Goal: Information Seeking & Learning: Learn about a topic

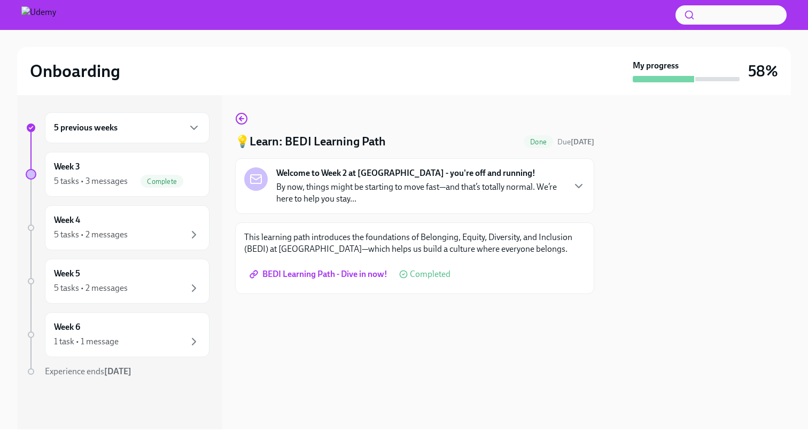
click at [321, 174] on strong "Welcome to Week 2 at [GEOGRAPHIC_DATA] - you're off and running!" at bounding box center [405, 173] width 259 height 12
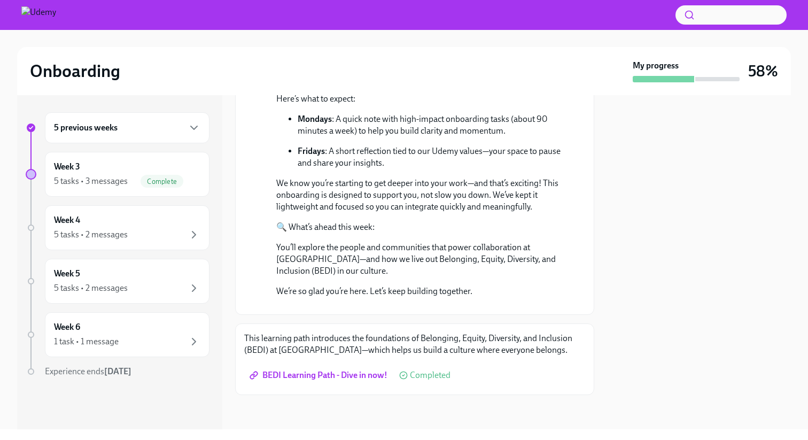
scroll to position [313, 0]
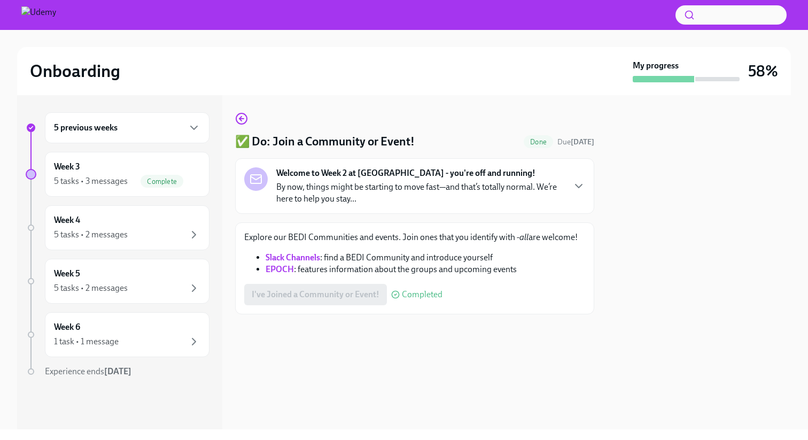
click at [355, 191] on p "By now, things might be starting to move fast—and that’s totally normal. We’re …" at bounding box center [420, 193] width 288 height 24
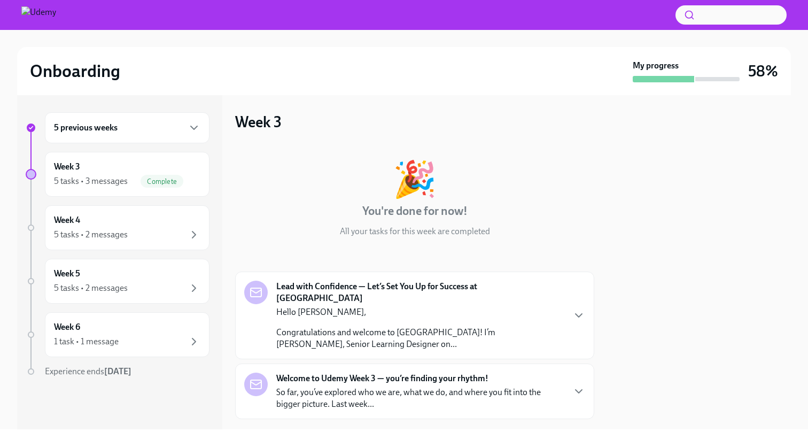
click at [389, 306] on p "Hello Jongsong," at bounding box center [420, 312] width 288 height 12
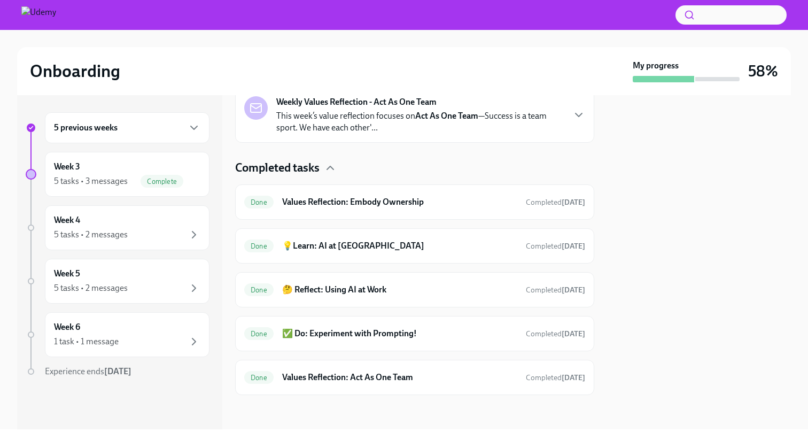
scroll to position [700, 0]
click at [88, 170] on div "Week 3 5 tasks • 3 messages Complete" at bounding box center [127, 174] width 146 height 27
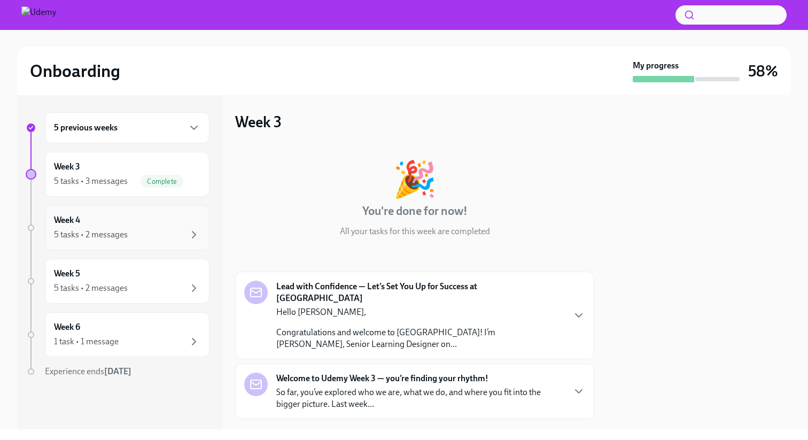
click at [92, 226] on div "Week 4 5 tasks • 2 messages" at bounding box center [127, 227] width 146 height 27
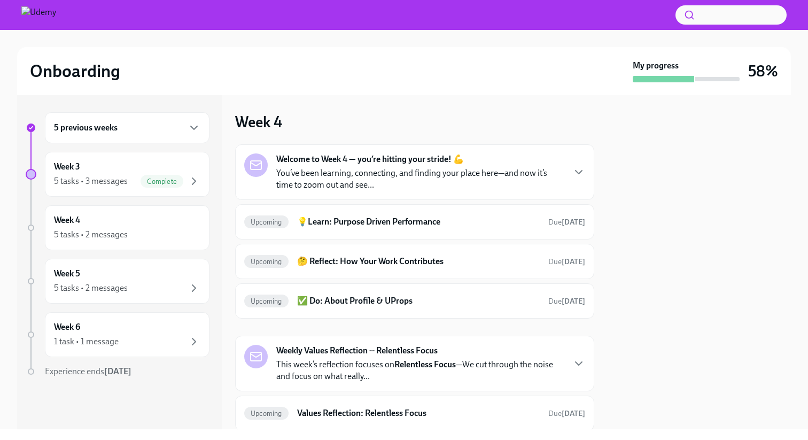
scroll to position [6, 0]
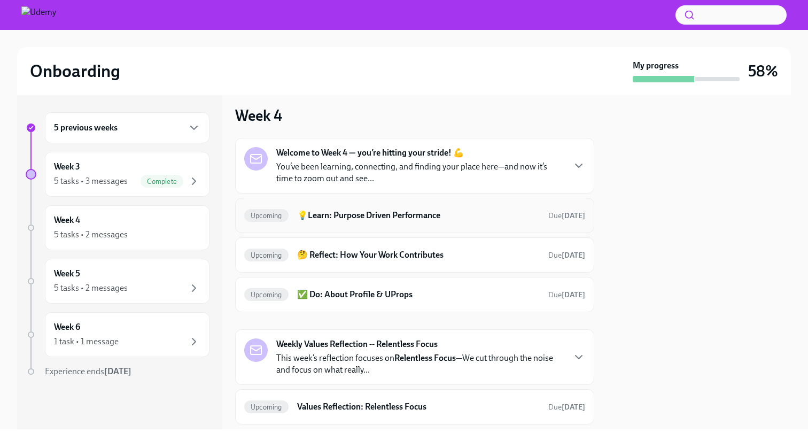
click at [356, 219] on h6 "💡Learn: Purpose Driven Performance" at bounding box center [418, 216] width 243 height 12
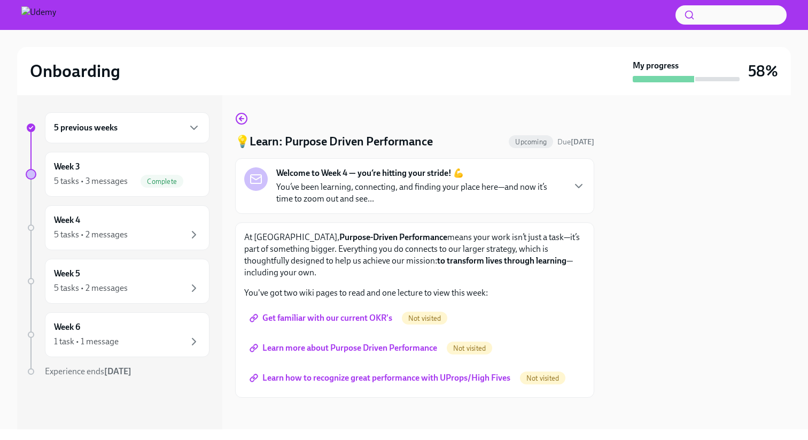
scroll to position [3, 0]
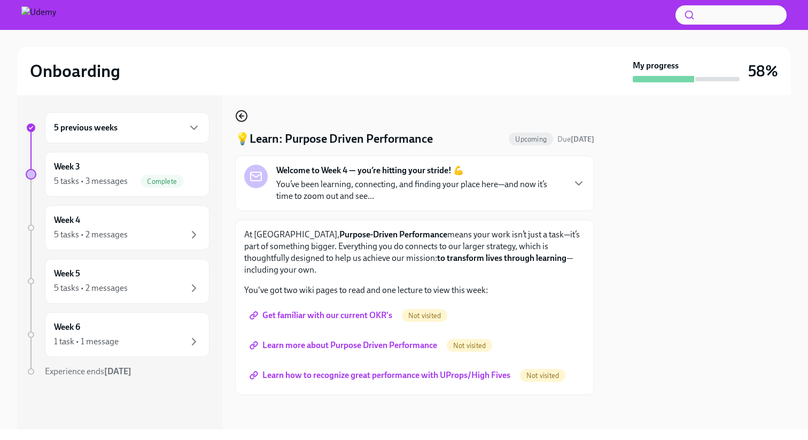
click at [242, 120] on icon "button" at bounding box center [241, 116] width 13 height 13
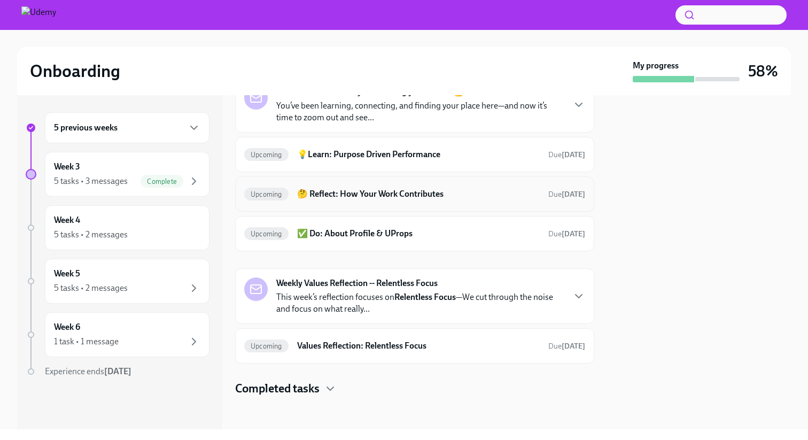
scroll to position [69, 0]
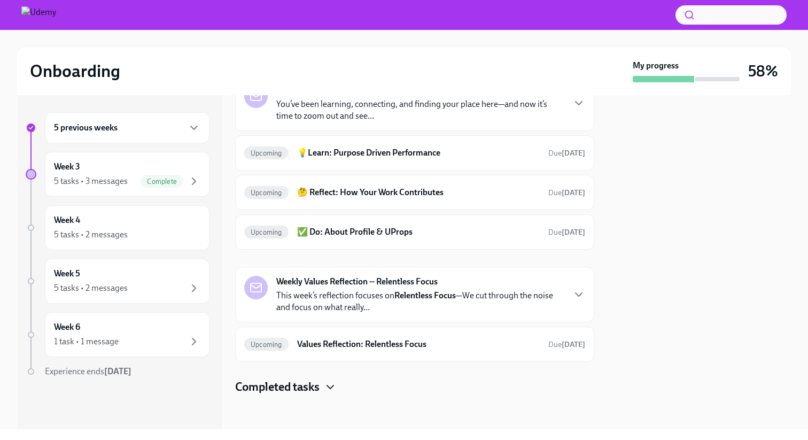
click at [335, 383] on icon "button" at bounding box center [330, 387] width 13 height 13
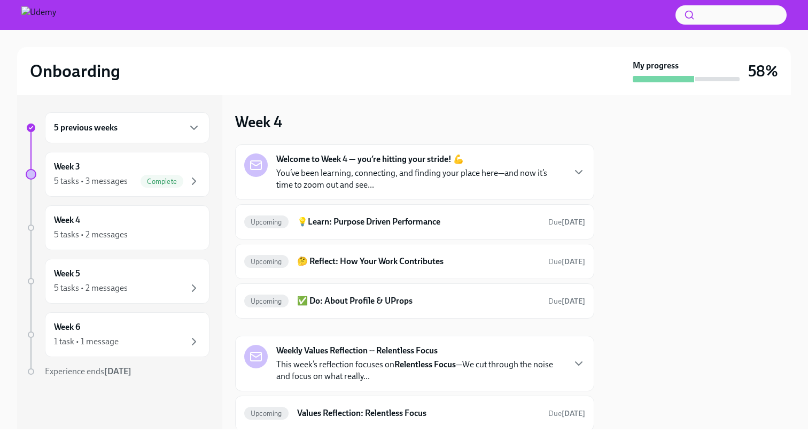
scroll to position [11, 0]
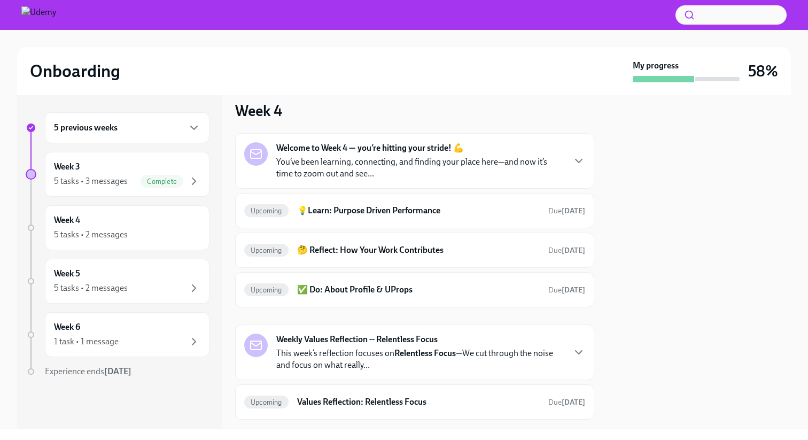
click at [536, 162] on p "You’ve been learning, connecting, and finding your place here—and now it’s time…" at bounding box center [420, 168] width 288 height 24
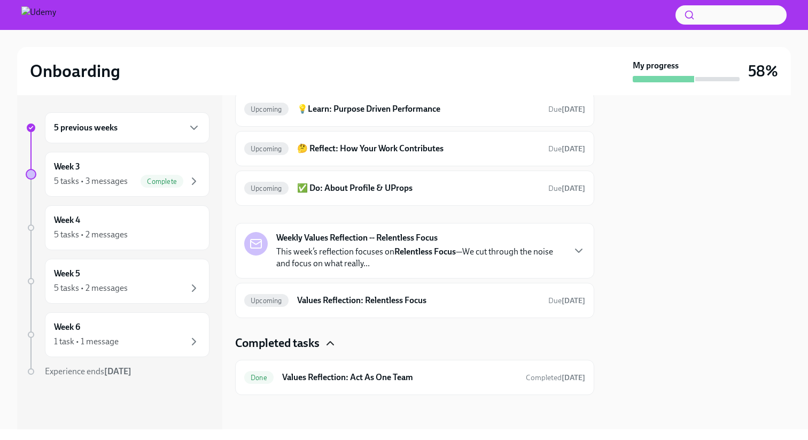
scroll to position [273, 0]
click at [399, 115] on h6 "💡Learn: Purpose Driven Performance" at bounding box center [418, 109] width 243 height 12
